Goal: Task Accomplishment & Management: Use online tool/utility

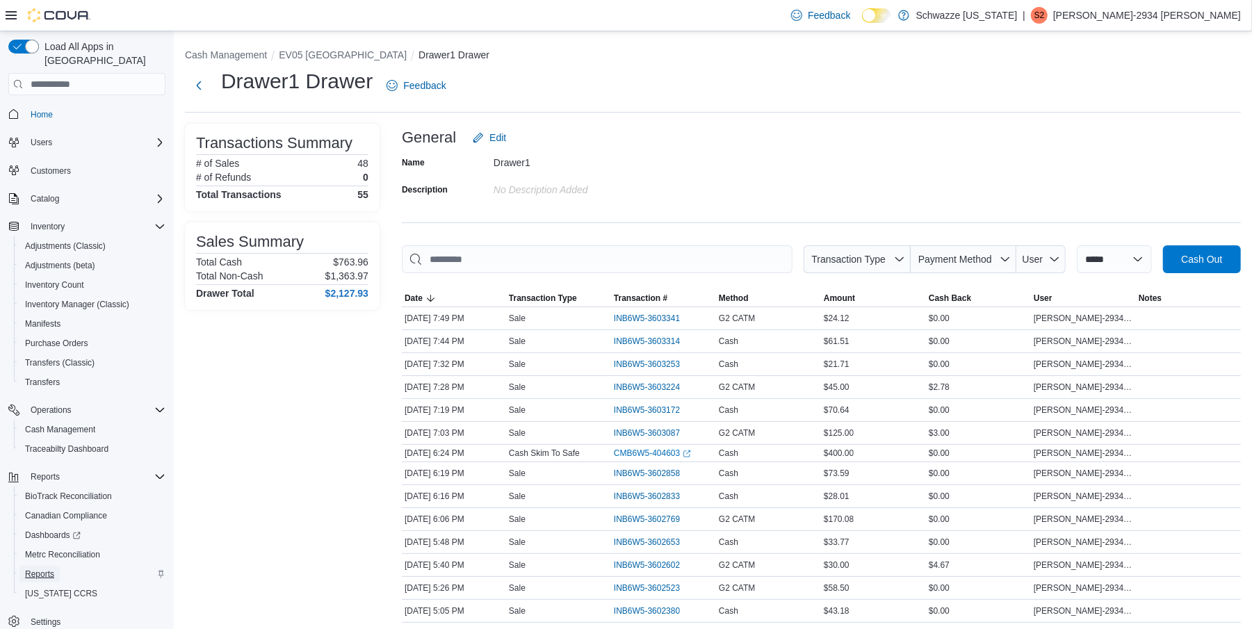
click at [46, 568] on span "Reports" at bounding box center [39, 573] width 29 height 11
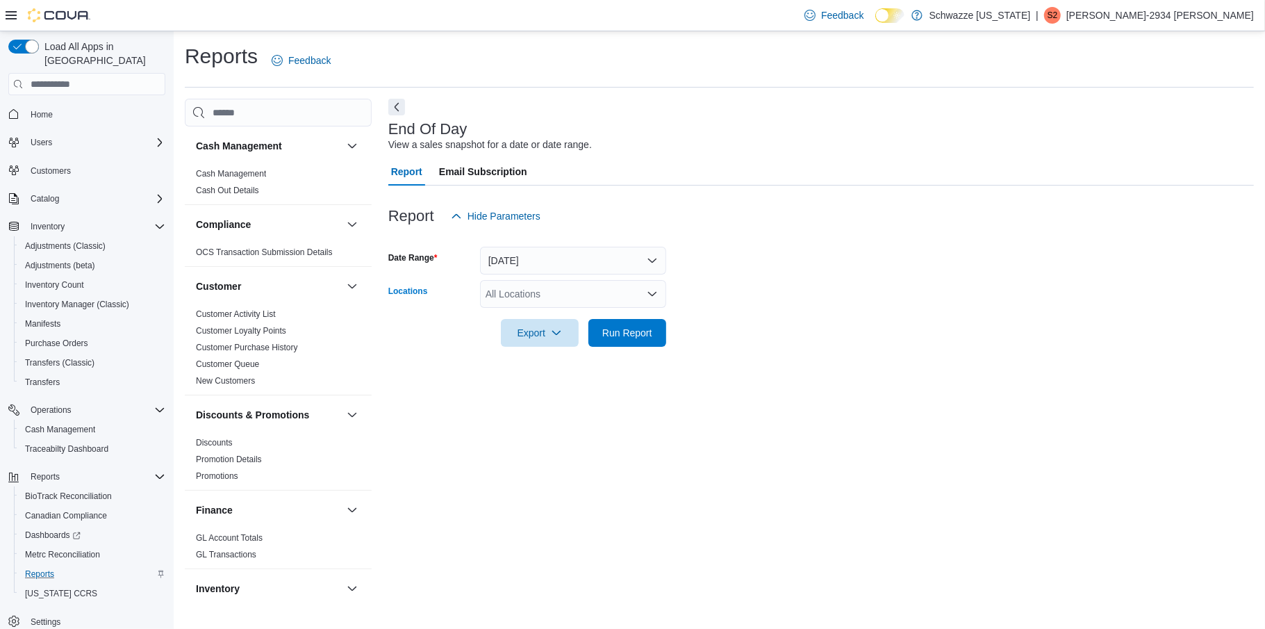
click at [649, 295] on icon "Open list of options" at bounding box center [652, 293] width 11 height 11
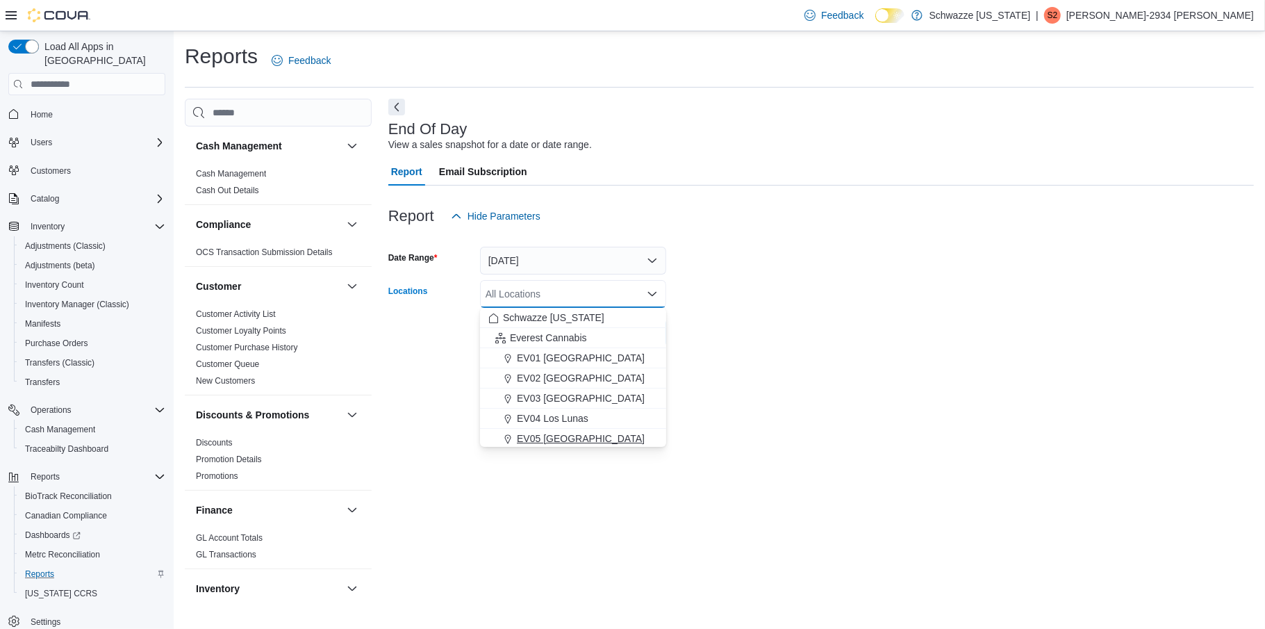
click at [580, 434] on div "EV05 [GEOGRAPHIC_DATA]" at bounding box center [574, 439] width 170 height 14
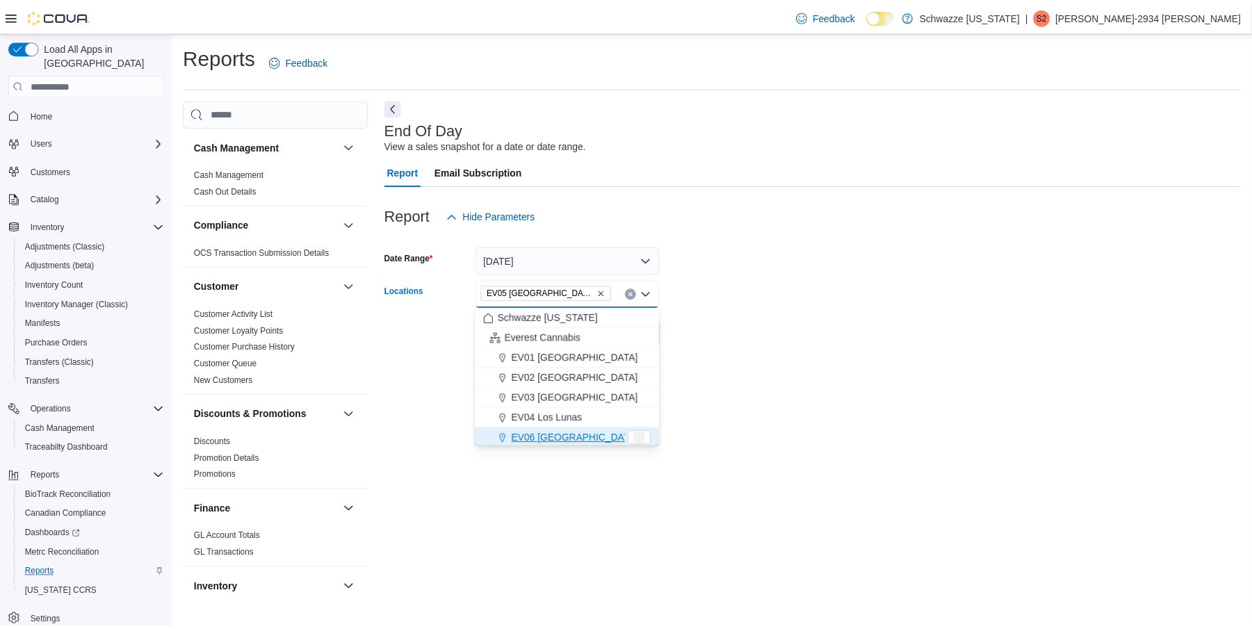
scroll to position [1, 0]
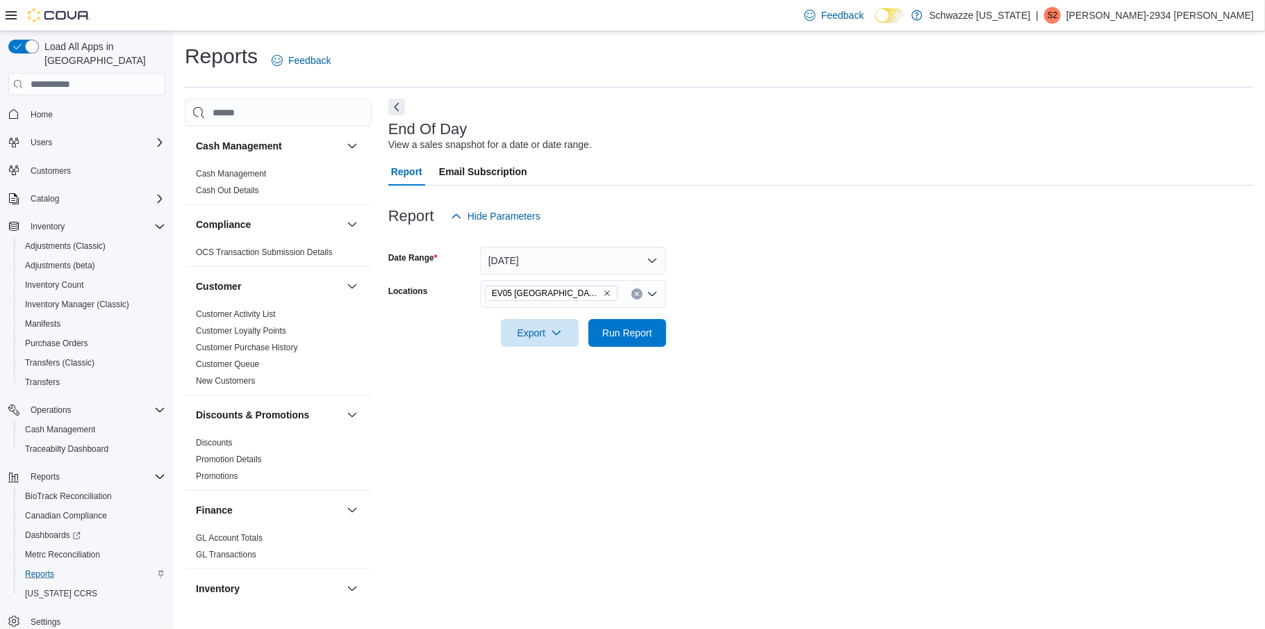
click at [776, 322] on form "Date Range [DATE] Locations EV05 Uptown Export Run Report" at bounding box center [821, 288] width 866 height 117
click at [623, 326] on span "Run Report" at bounding box center [627, 332] width 50 height 14
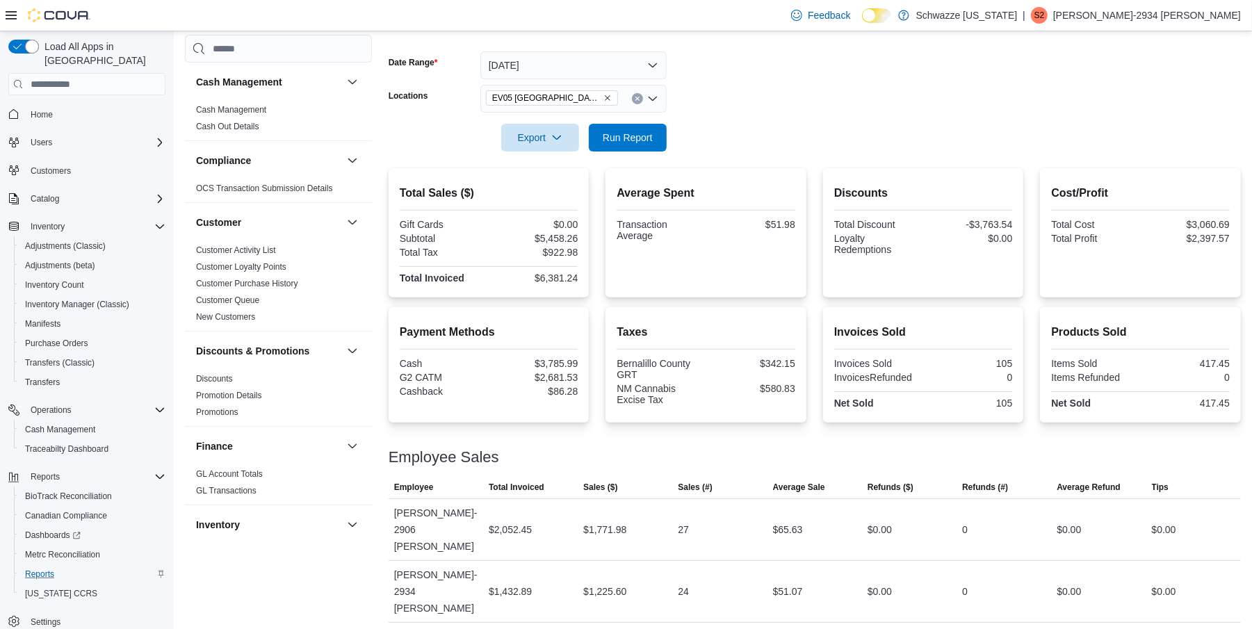
scroll to position [9, 0]
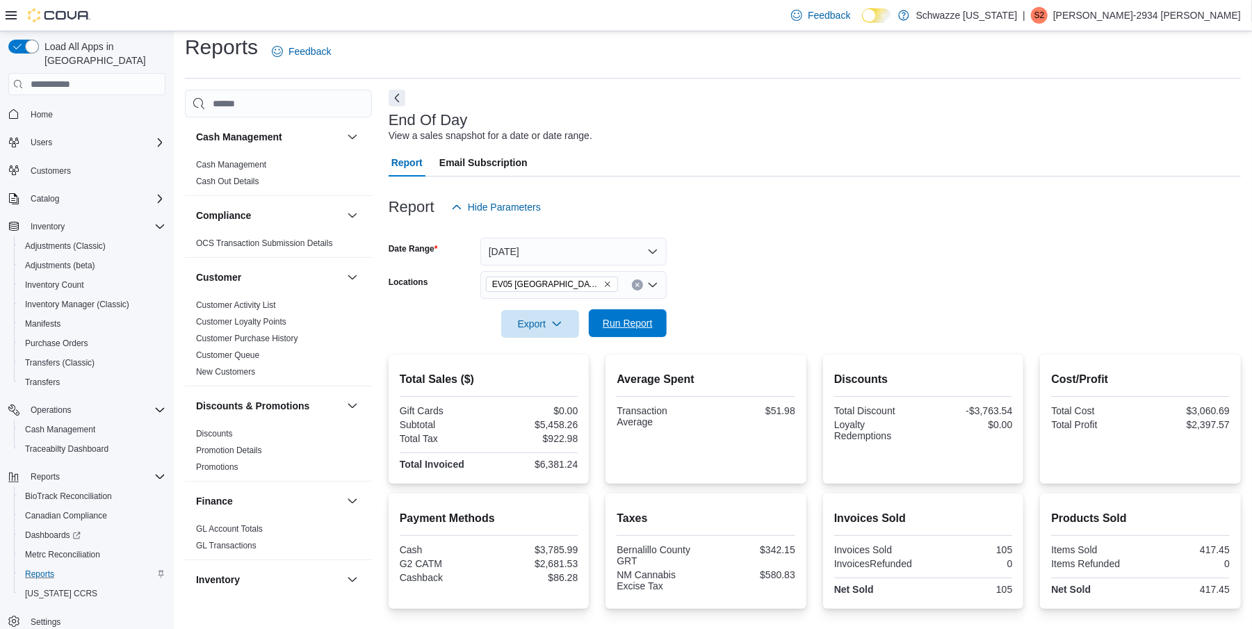
click at [634, 318] on span "Run Report" at bounding box center [627, 323] width 50 height 14
click at [634, 286] on icon "Clear input" at bounding box center [637, 285] width 6 height 6
click at [773, 245] on form "Date Range [DATE] Locations All Locations Export Run Report" at bounding box center [814, 279] width 852 height 117
click at [627, 320] on span "Run Report" at bounding box center [627, 323] width 50 height 14
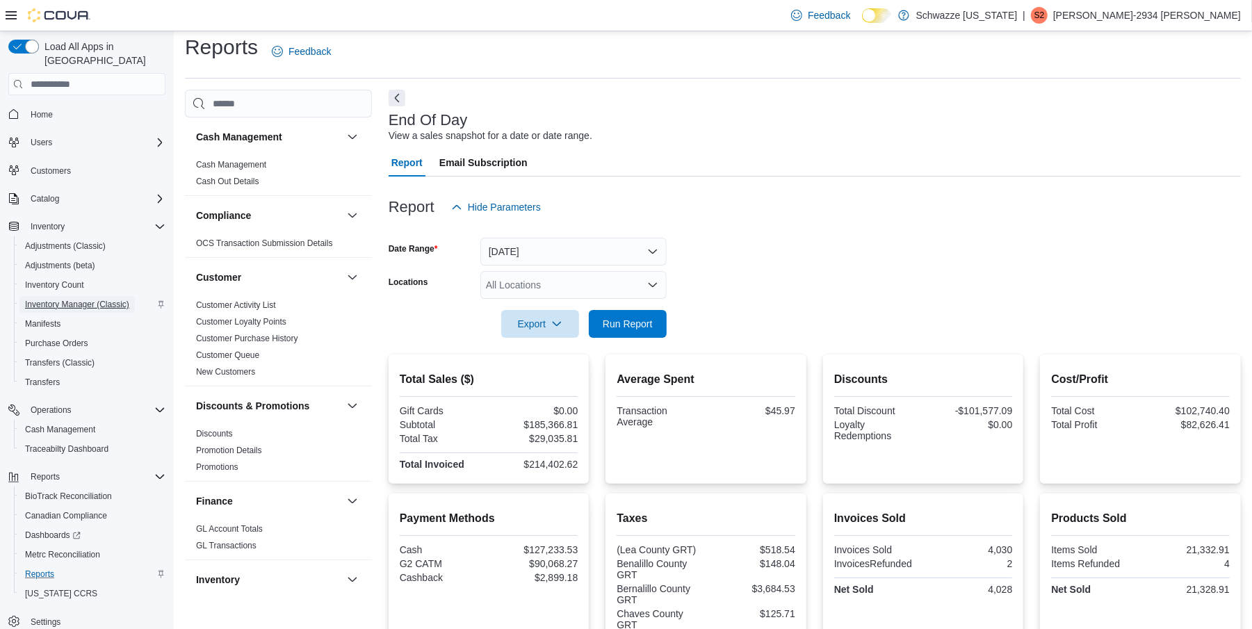
click at [76, 299] on span "Inventory Manager (Classic)" at bounding box center [77, 304] width 104 height 11
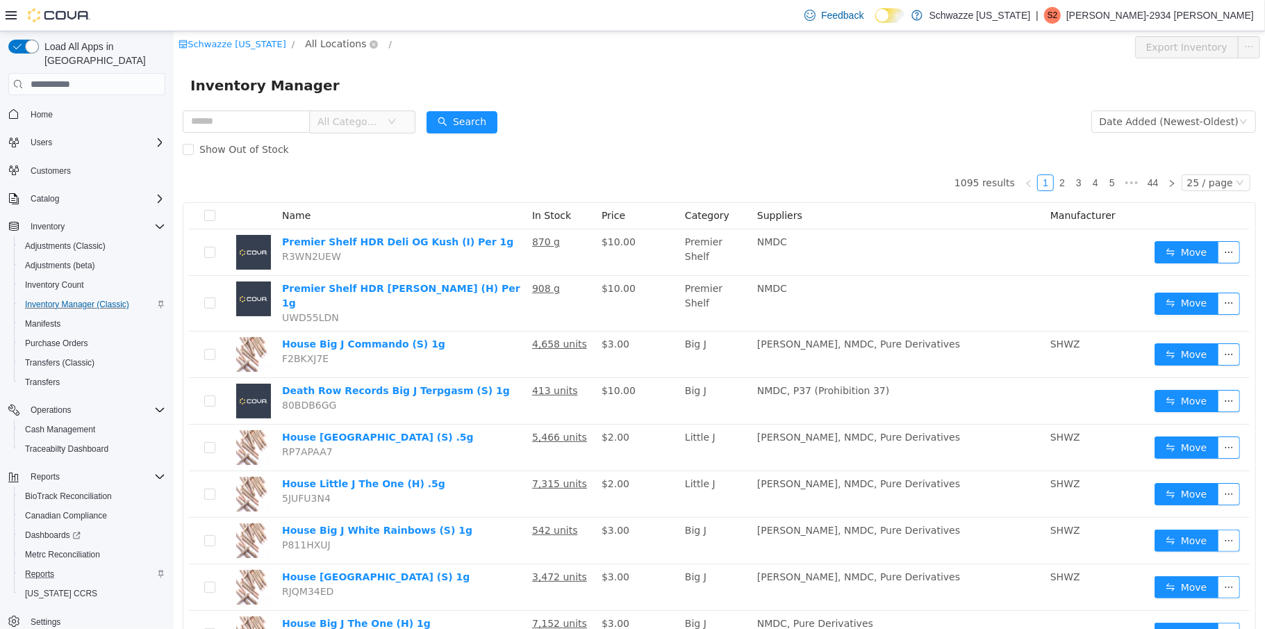
click at [337, 41] on span "All Locations" at bounding box center [334, 43] width 61 height 15
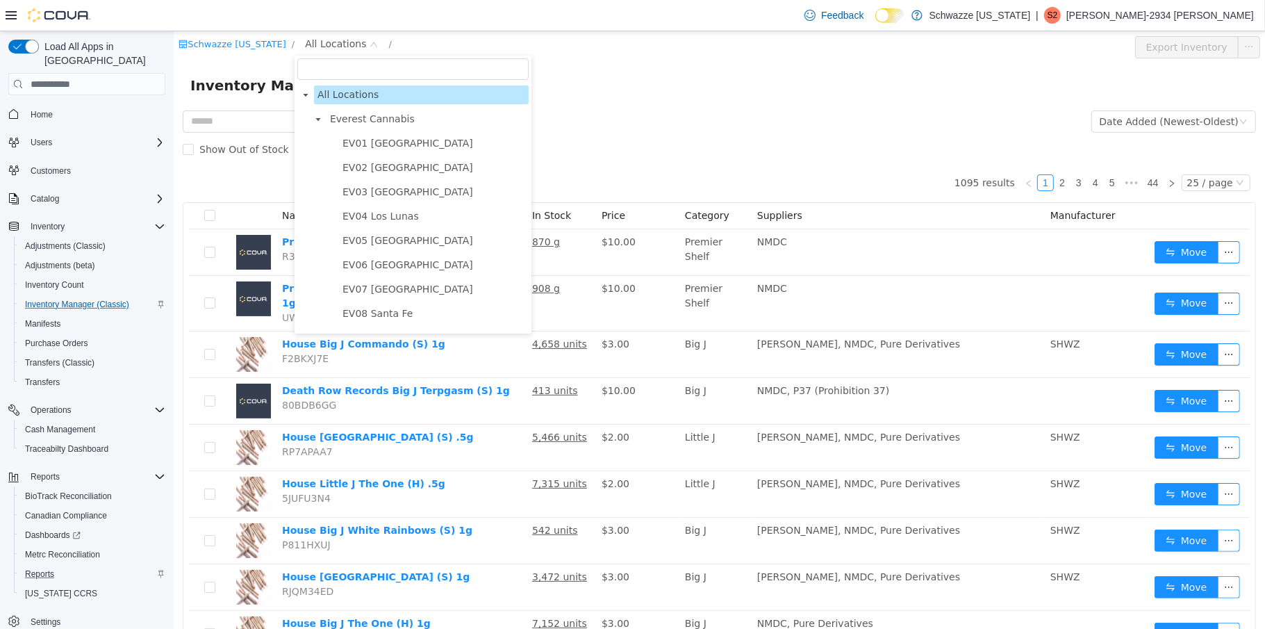
click at [381, 229] on ul "[GEOGRAPHIC_DATA] [GEOGRAPHIC_DATA] Uptown [GEOGRAPHIC_DATA] [GEOGRAPHIC_DATA] …" at bounding box center [418, 301] width 219 height 335
click at [380, 238] on span "EV05 [GEOGRAPHIC_DATA]" at bounding box center [407, 240] width 131 height 11
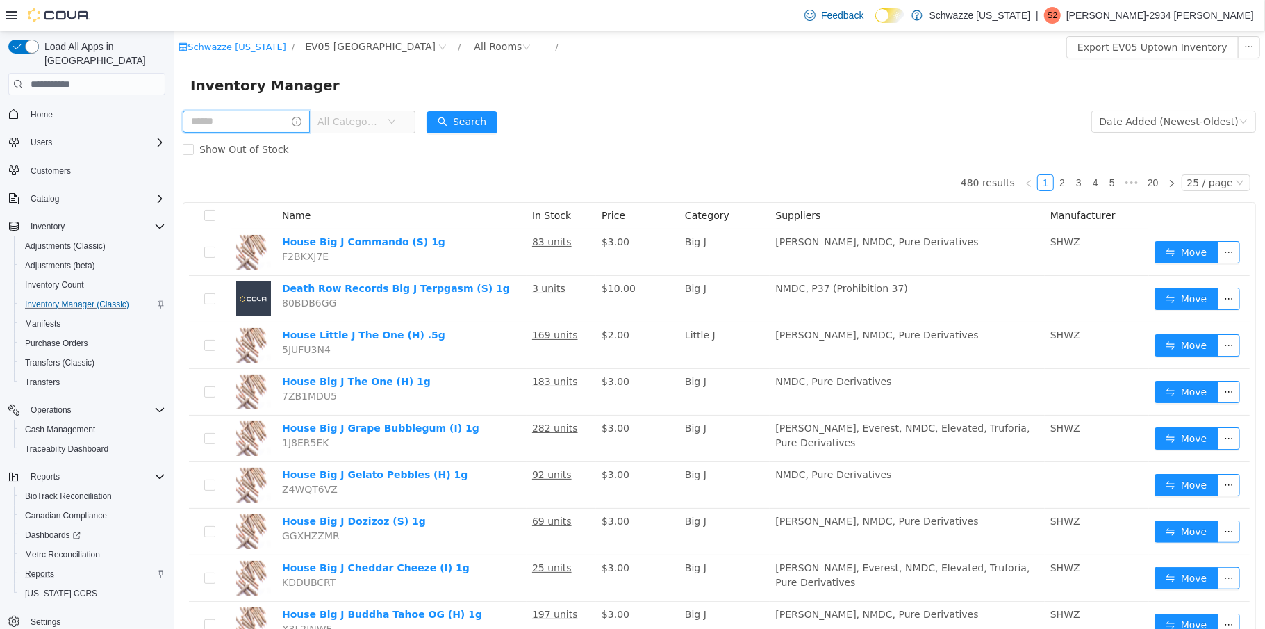
click at [231, 120] on input "text" at bounding box center [245, 121] width 127 height 22
type input "*******"
click at [489, 124] on button "Search" at bounding box center [474, 122] width 71 height 22
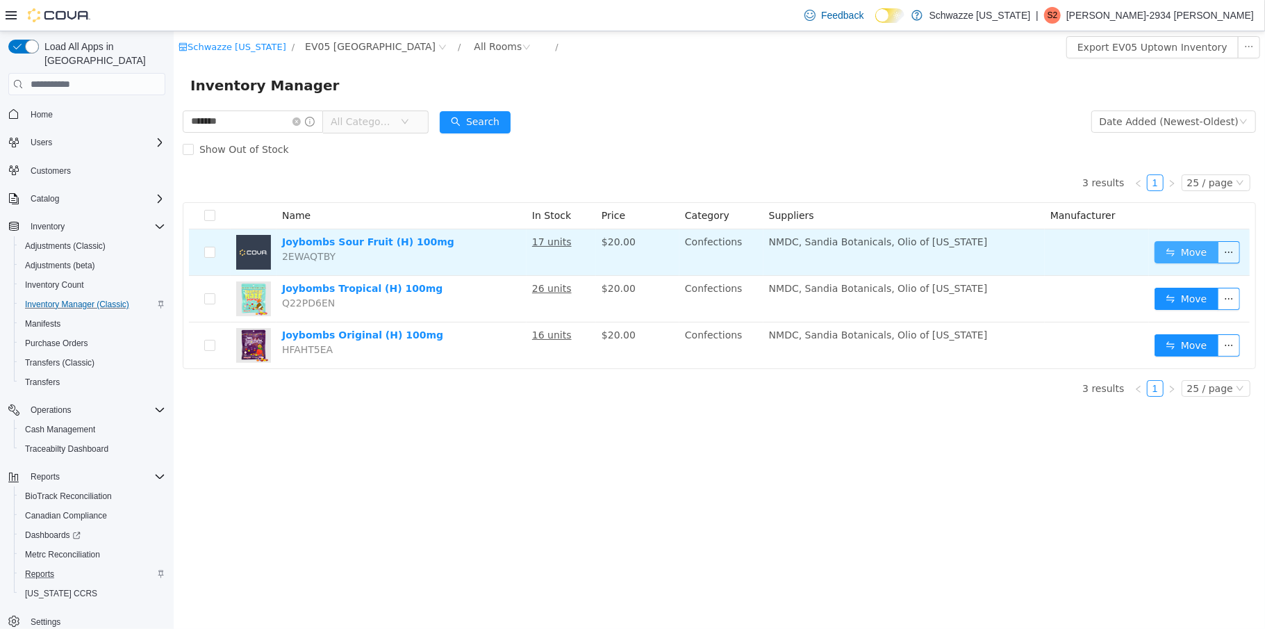
click at [1172, 254] on button "Move" at bounding box center [1186, 252] width 64 height 22
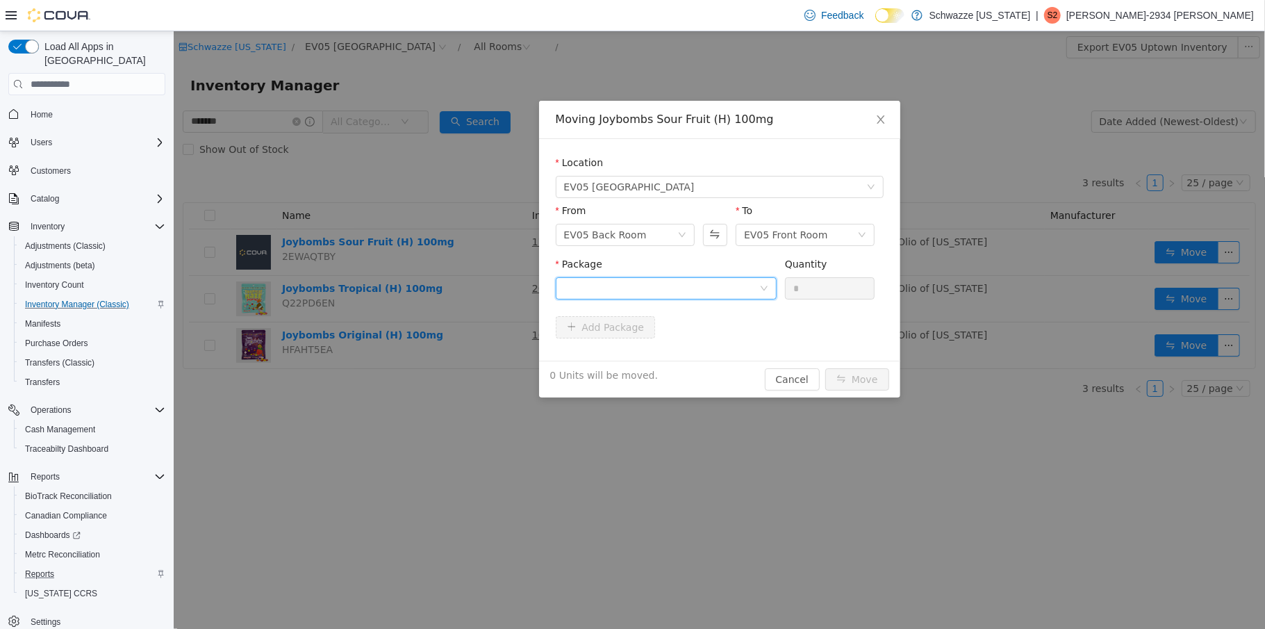
click at [768, 294] on div at bounding box center [665, 288] width 221 height 22
drag, startPoint x: 664, startPoint y: 352, endPoint x: 751, endPoint y: 336, distance: 88.5
click at [672, 349] on li "7056328122305599 Quantity : 10 Units" at bounding box center [665, 346] width 221 height 38
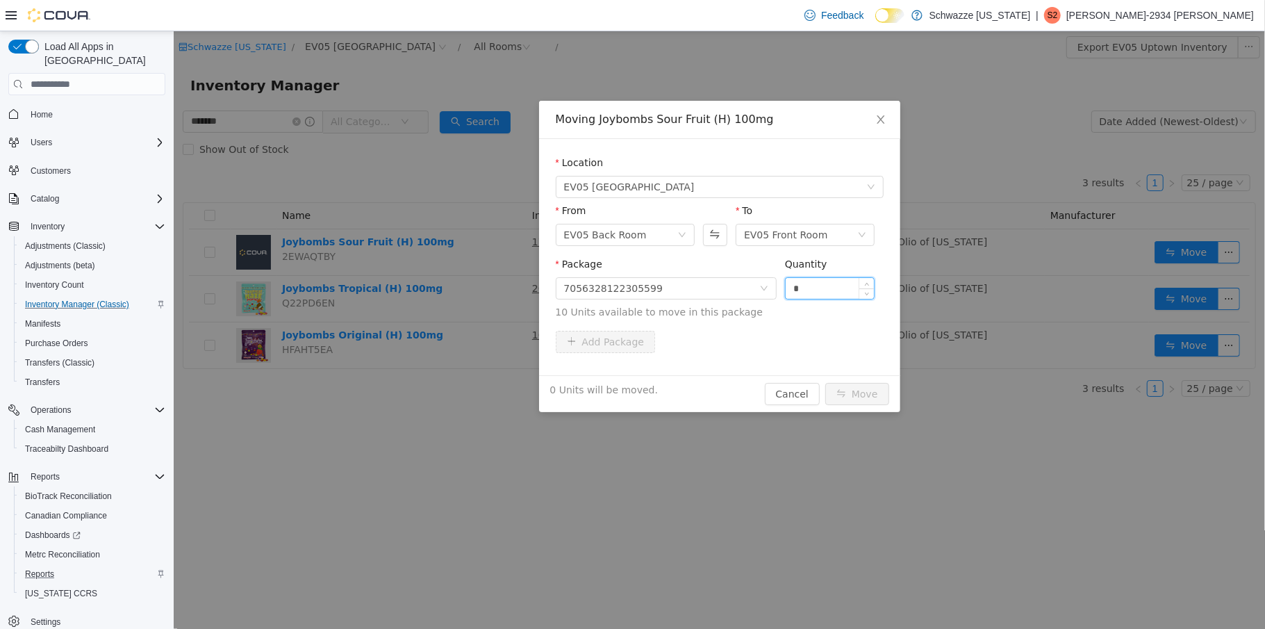
click at [787, 286] on input "*" at bounding box center [829, 288] width 89 height 21
type input "**"
click at [854, 390] on button "Move" at bounding box center [857, 394] width 64 height 22
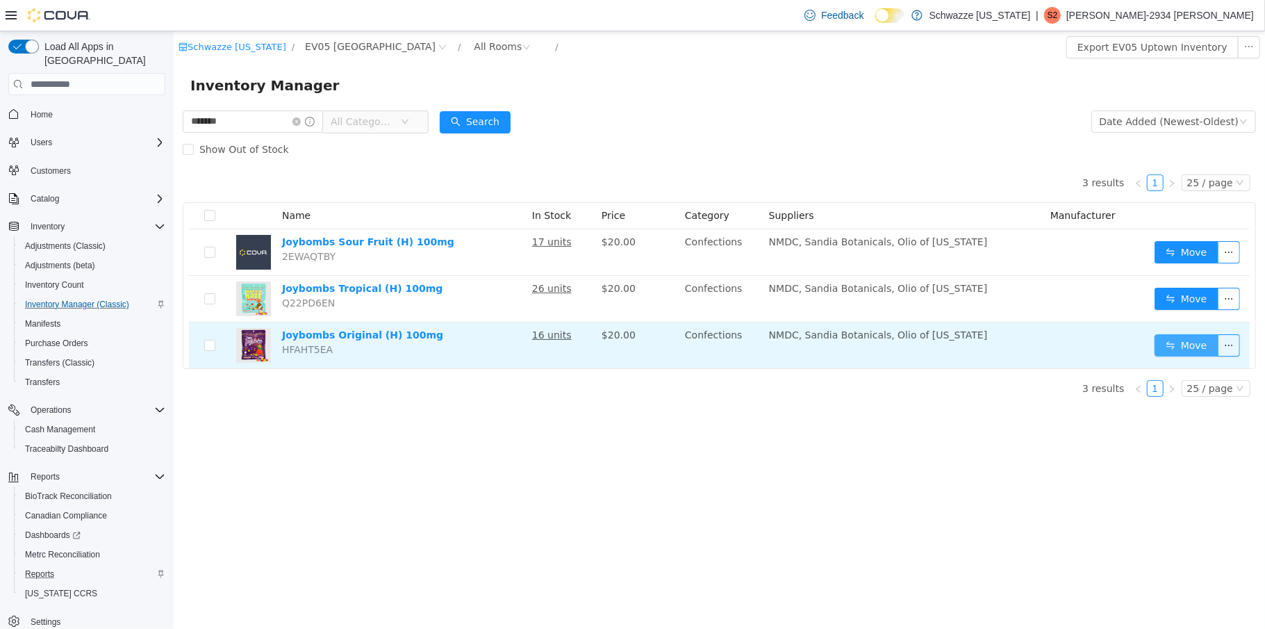
click at [1190, 343] on button "Move" at bounding box center [1186, 345] width 64 height 22
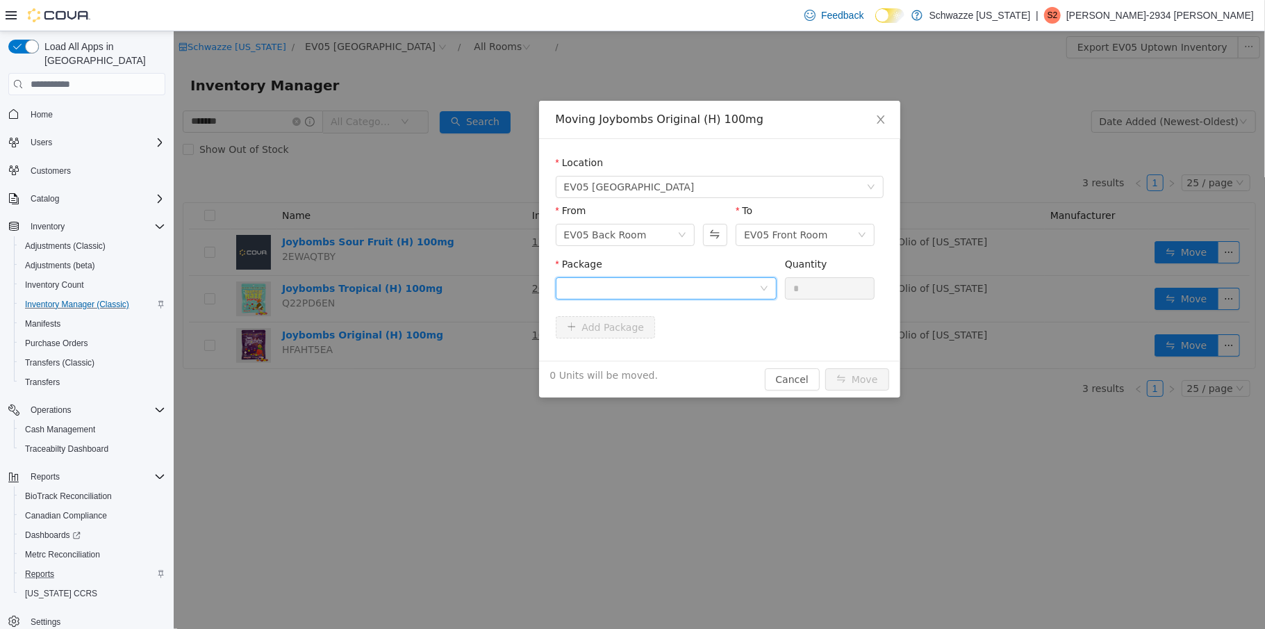
click at [760, 281] on div at bounding box center [665, 288] width 221 height 22
click at [737, 337] on li "8811793965207750 Quantity : 10 Units" at bounding box center [665, 346] width 221 height 38
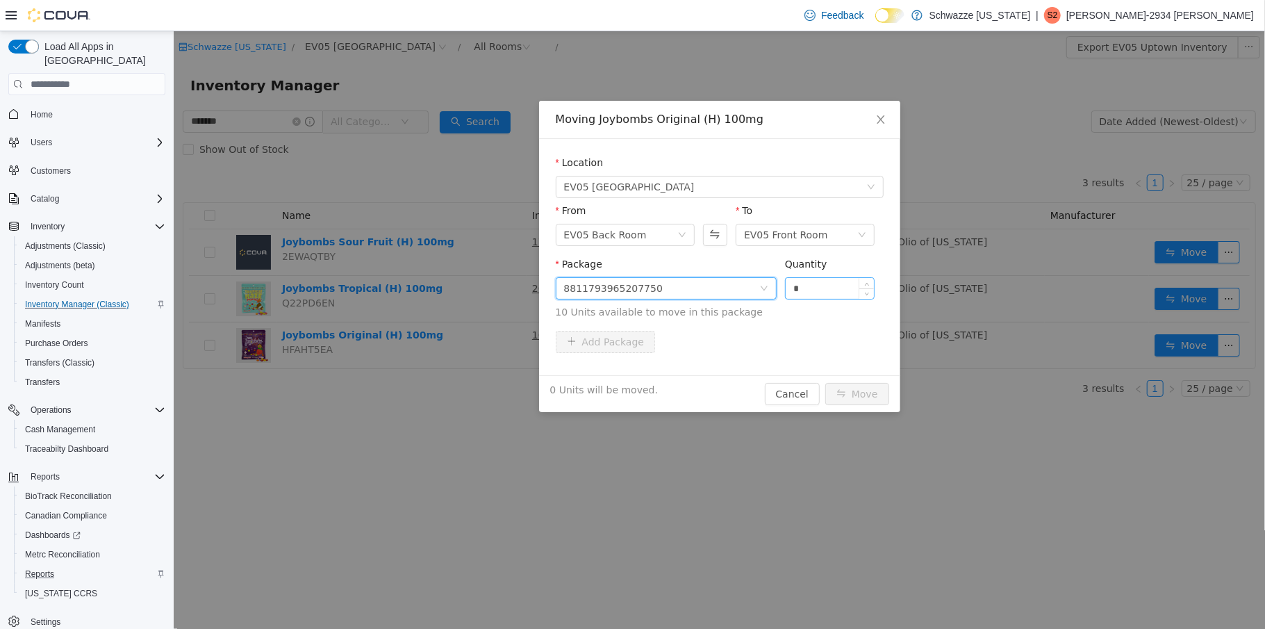
click at [789, 293] on input "*" at bounding box center [829, 288] width 89 height 21
type input "**"
click at [862, 397] on button "Move" at bounding box center [857, 394] width 64 height 22
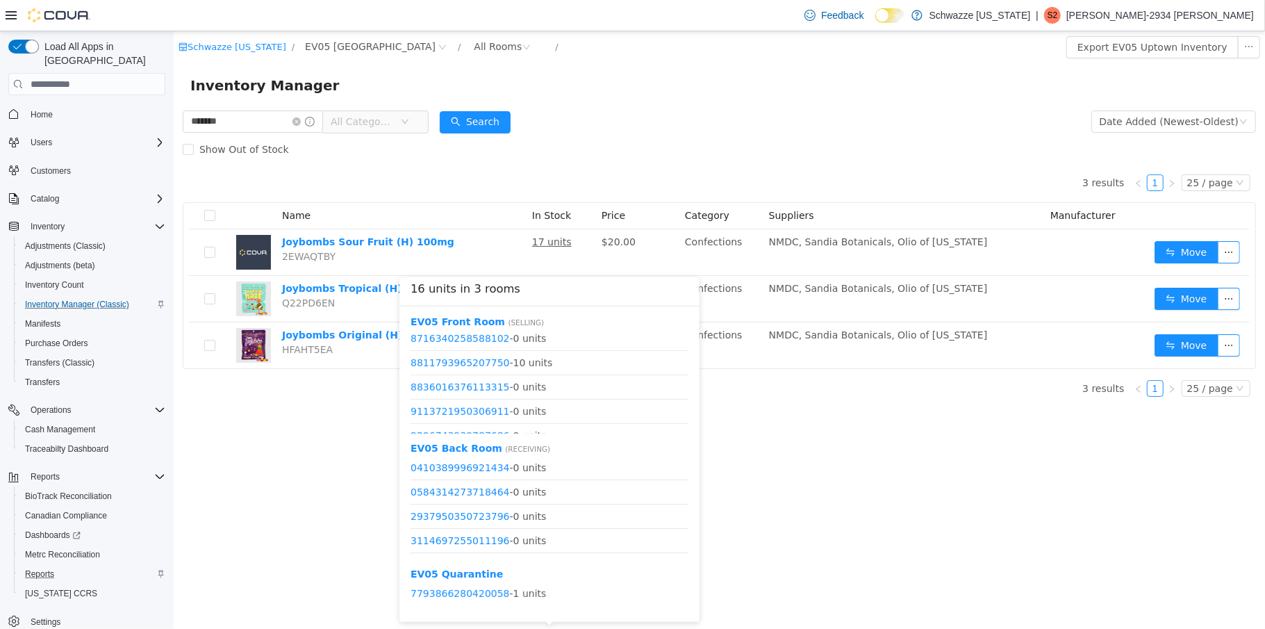
scroll to position [671, 0]
